Goal: Task Accomplishment & Management: Manage account settings

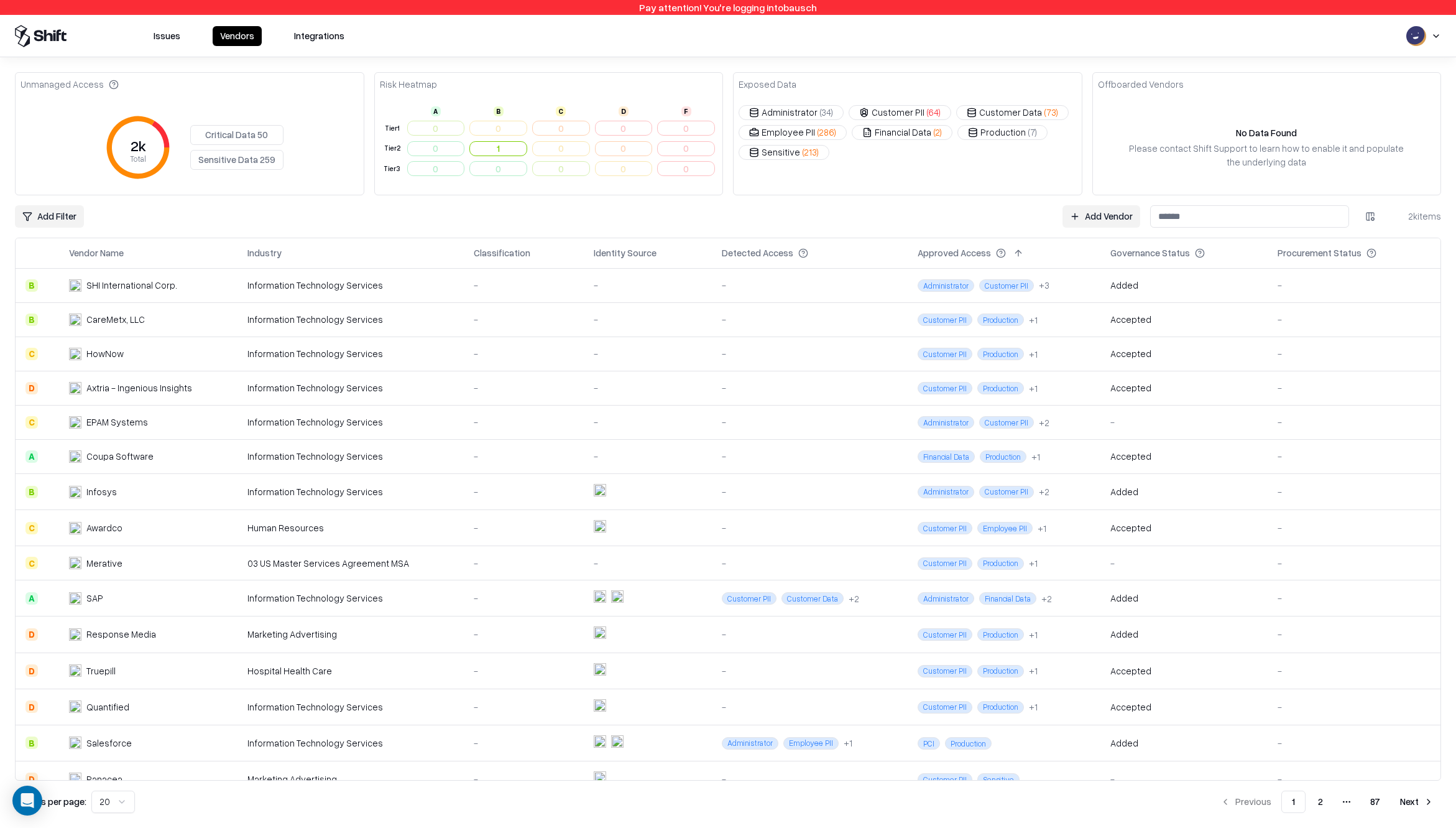
scroll to position [193, 0]
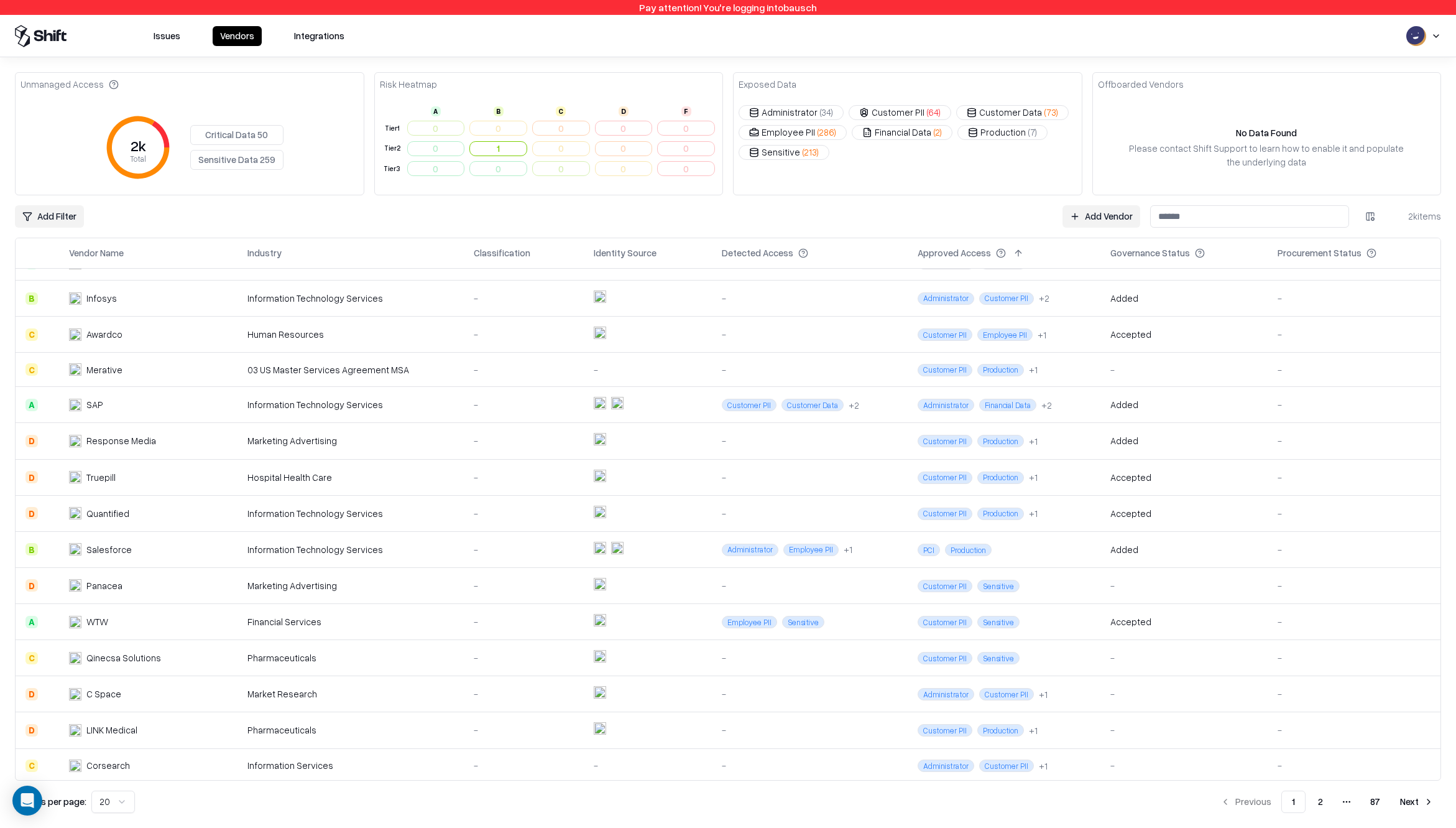
click at [1011, 252] on button at bounding box center [1017, 252] width 15 height 15
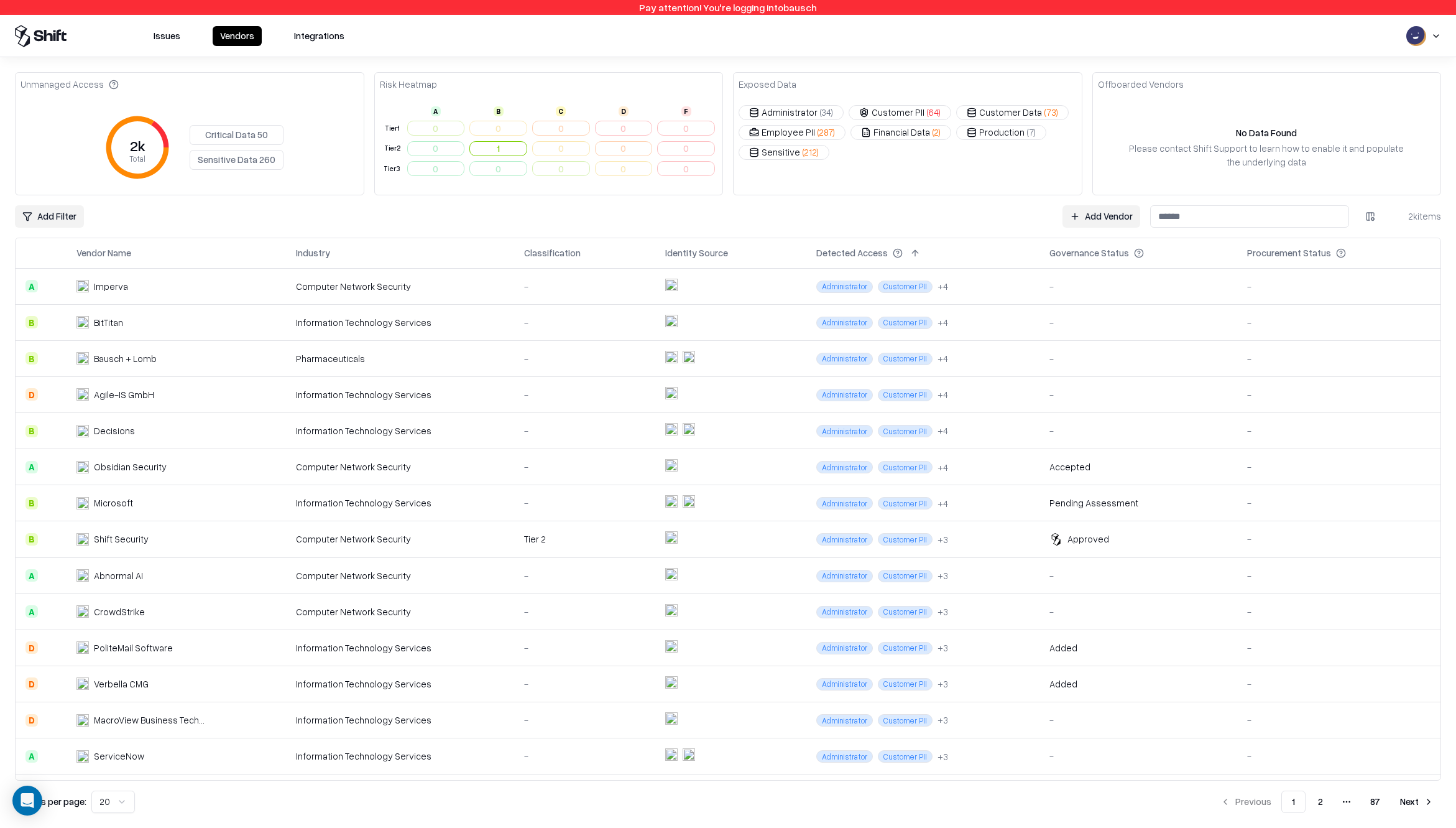
click at [1099, 213] on link "Add Vendor" at bounding box center [1101, 216] width 78 height 23
click at [1364, 224] on html "Pay attention! You're logging into bausch Issues Vendors Integrations Unmanaged…" at bounding box center [728, 414] width 1456 height 828
click at [1312, 362] on div "Approved Access" at bounding box center [1317, 362] width 123 height 21
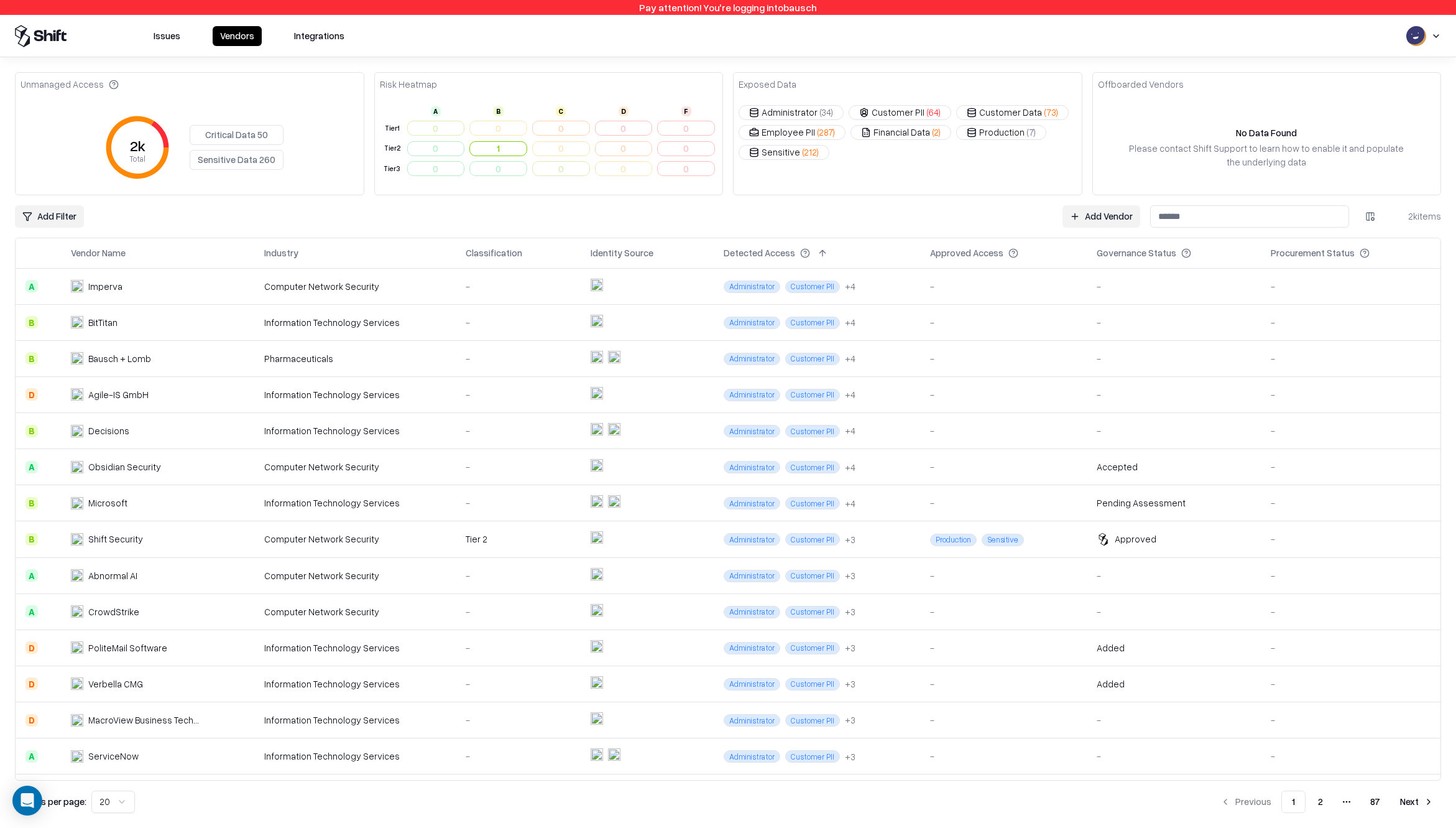
click at [1023, 256] on button at bounding box center [1030, 252] width 15 height 15
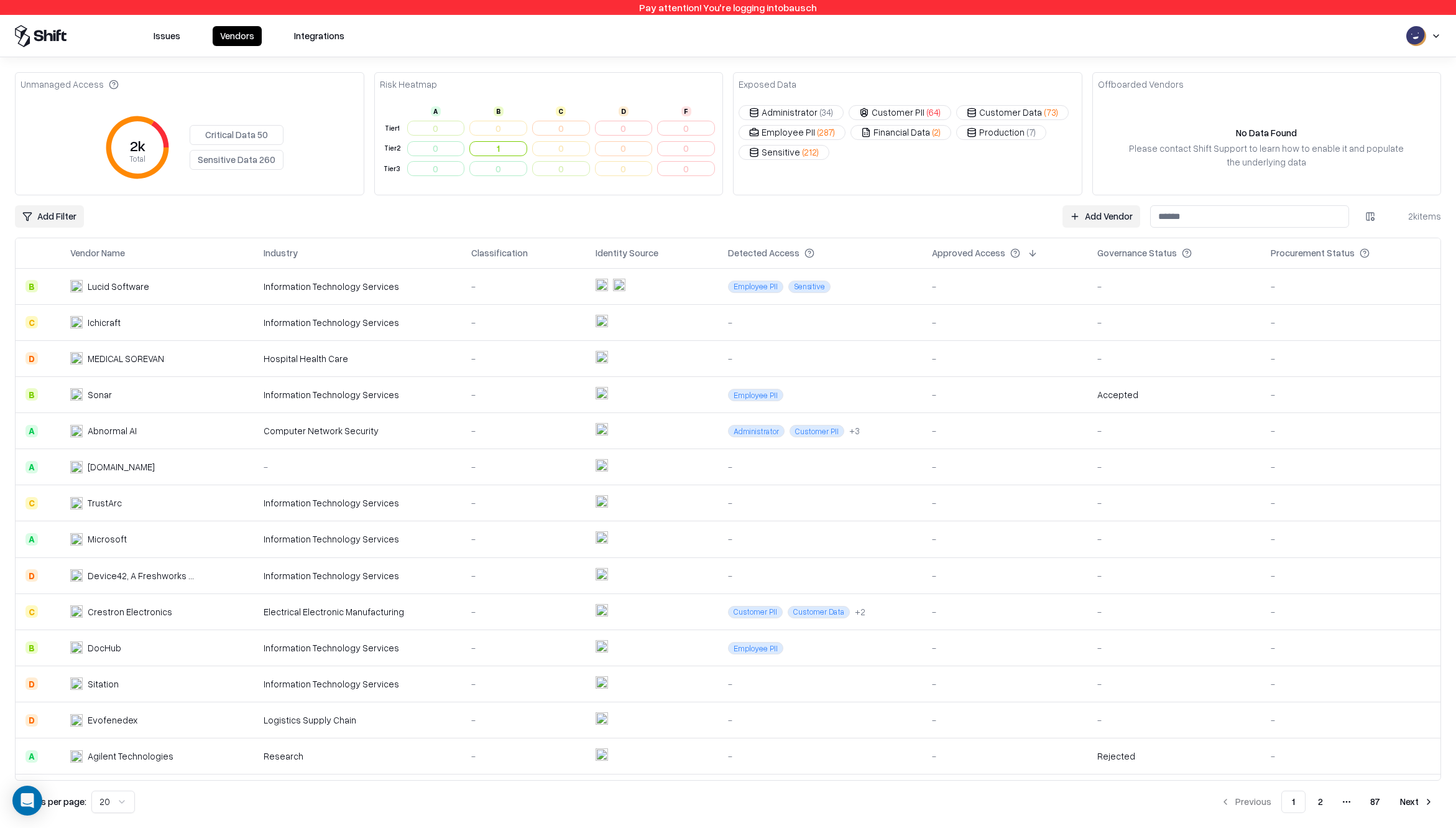
click at [1025, 256] on button at bounding box center [1032, 252] width 15 height 15
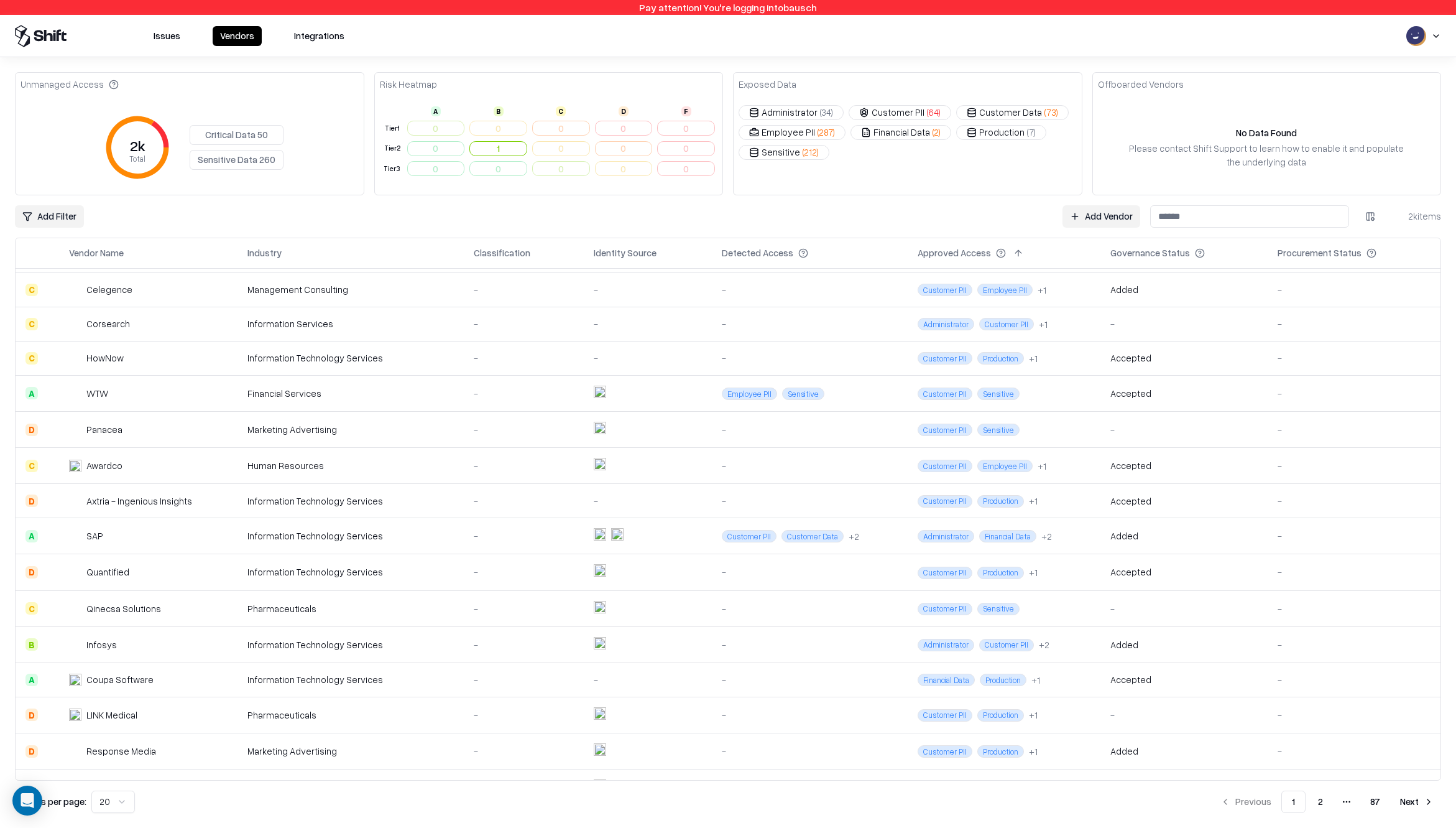
scroll to position [51, 0]
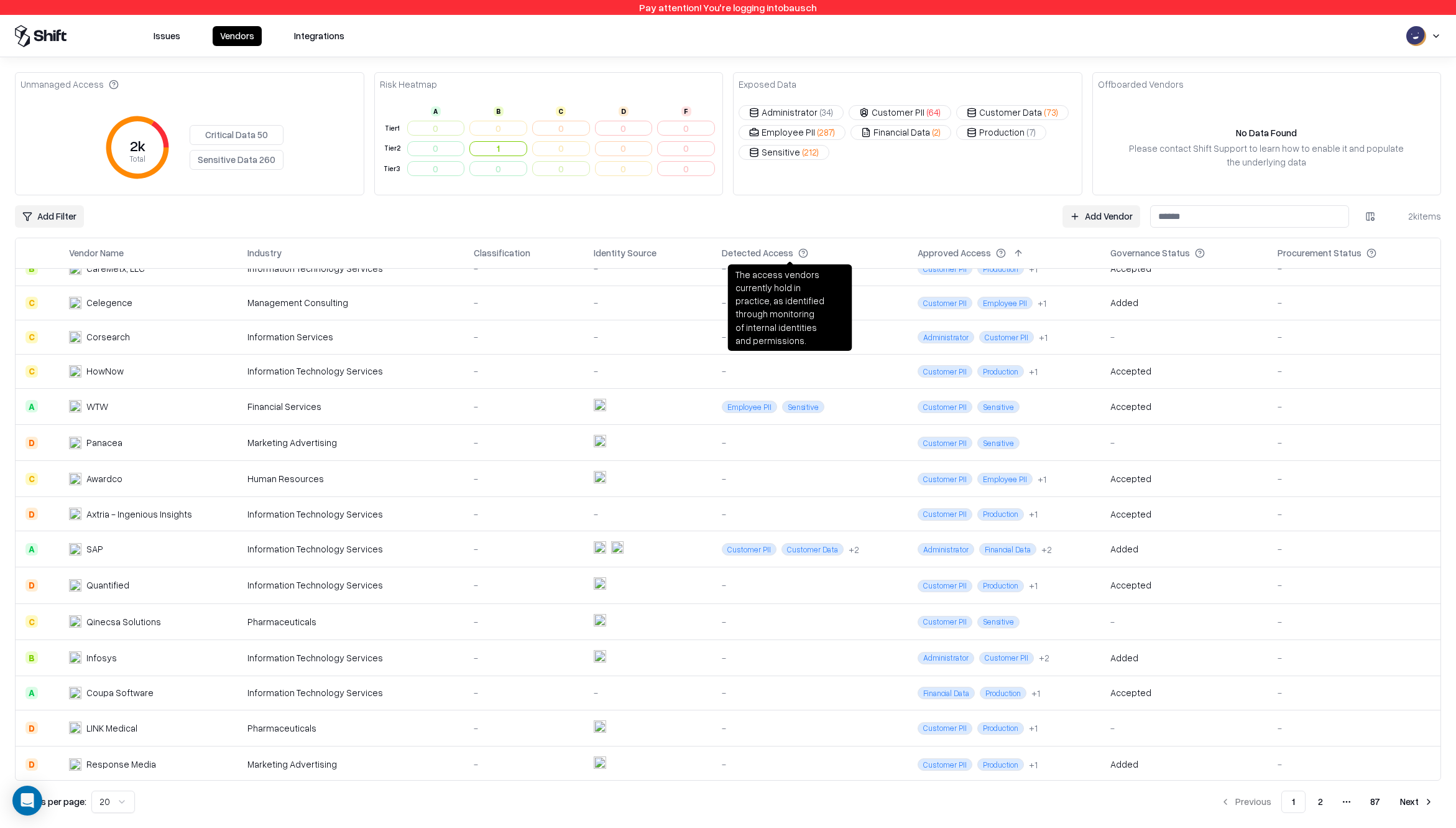
click at [813, 250] on button at bounding box center [820, 252] width 15 height 15
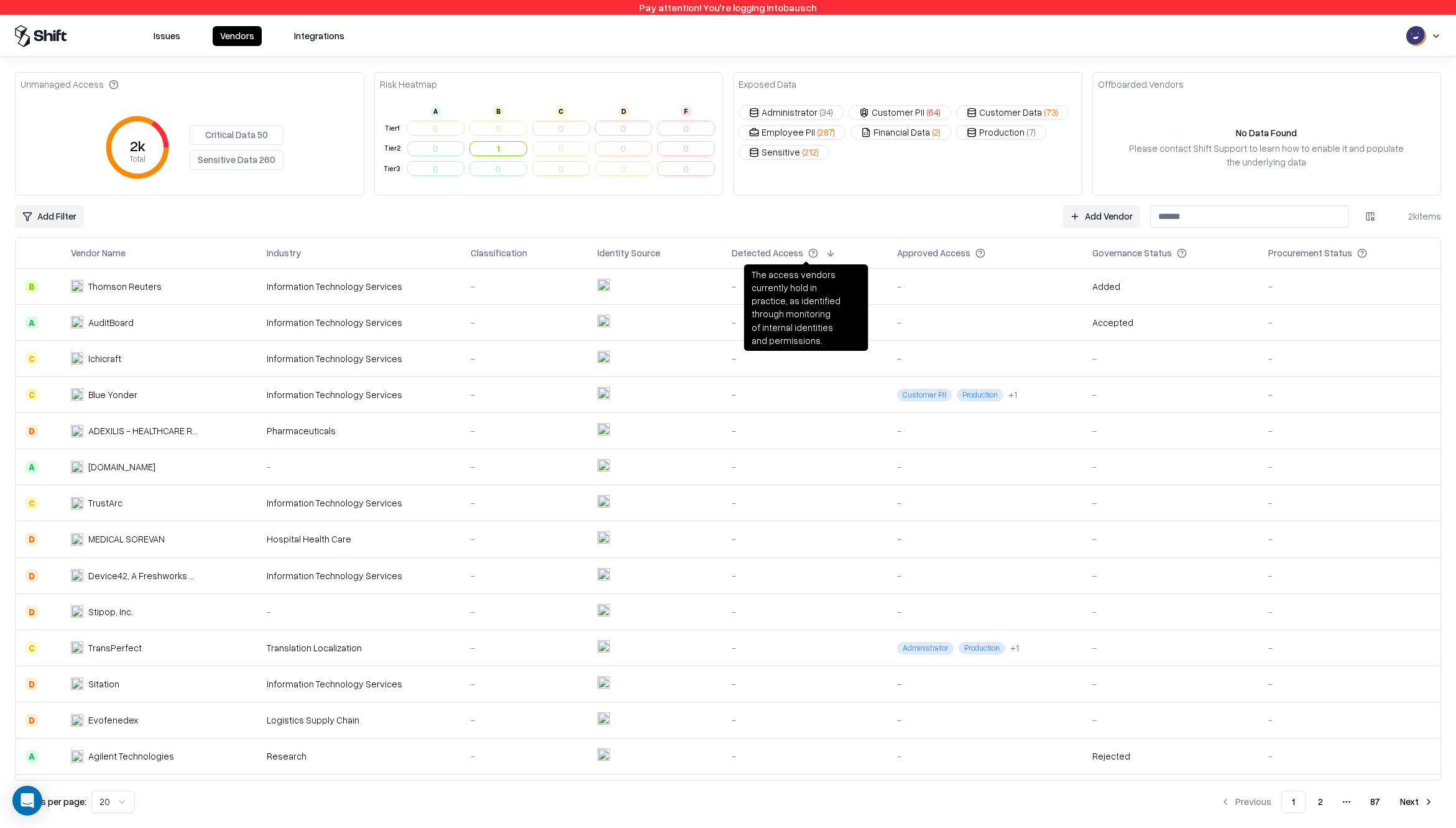
click at [823, 250] on button at bounding box center [830, 252] width 15 height 15
